Goal: Navigation & Orientation: Find specific page/section

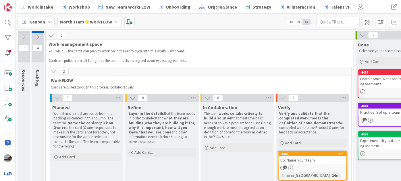
scroll to position [51, 0]
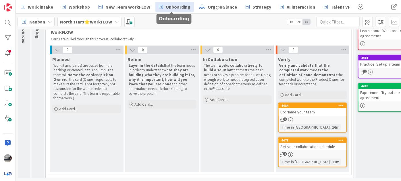
click at [179, 7] on span "Onboarding" at bounding box center [178, 6] width 25 height 7
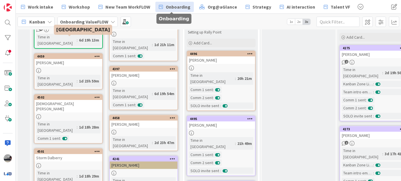
scroll to position [78, 0]
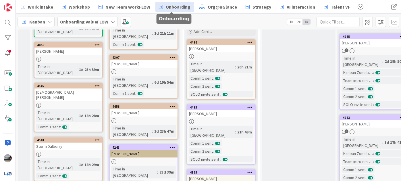
click at [60, 143] on div "Storm Dalberry" at bounding box center [68, 146] width 68 height 7
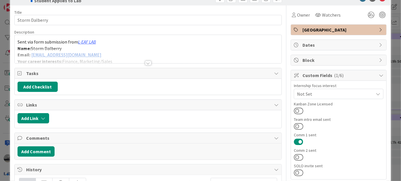
scroll to position [26, 0]
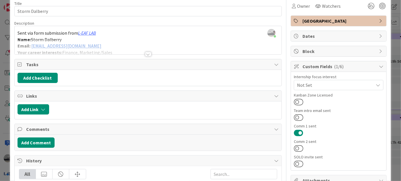
click at [147, 54] on div at bounding box center [148, 54] width 6 height 5
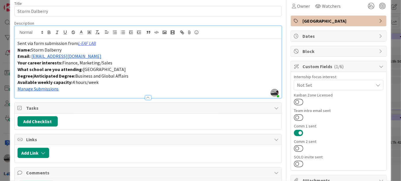
scroll to position [0, 0]
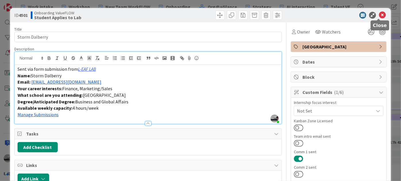
click at [379, 14] on icon at bounding box center [382, 15] width 7 height 7
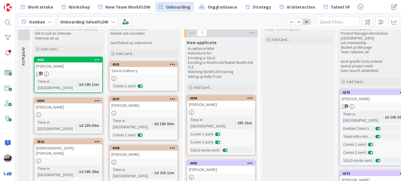
scroll to position [21, 0]
